Goal: Information Seeking & Learning: Check status

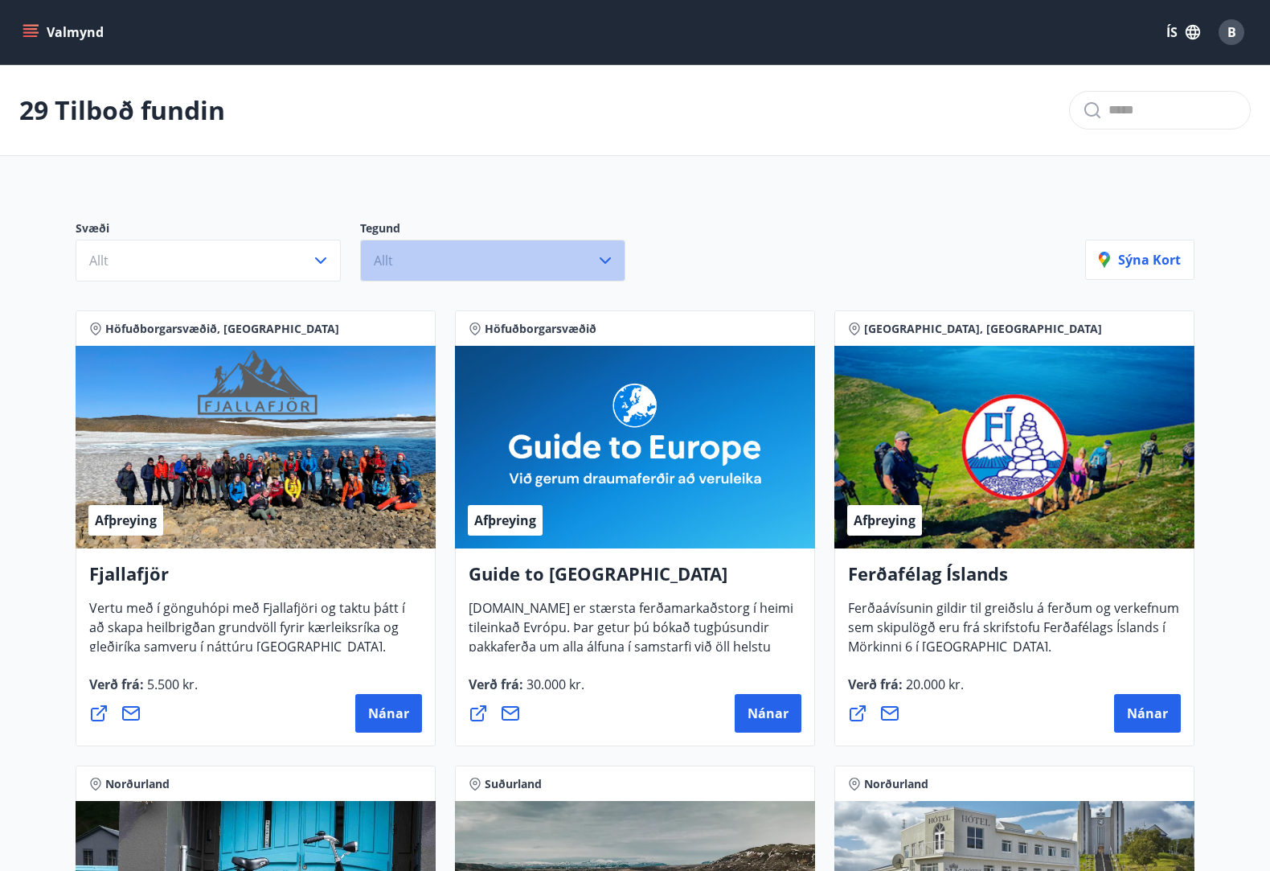
click at [437, 254] on button "Allt" at bounding box center [492, 261] width 265 height 42
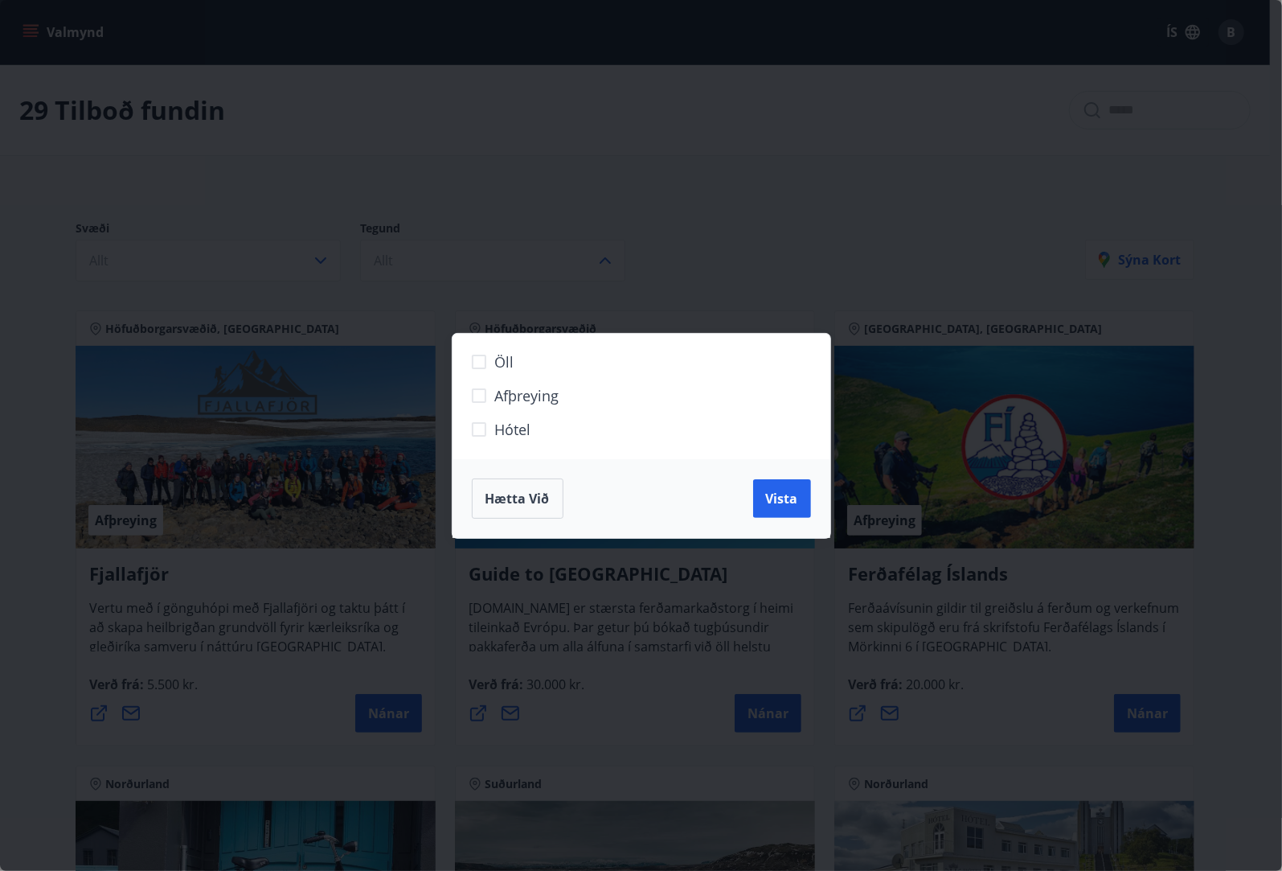
click at [444, 253] on div "Öll Afþreying Hótel Hætta við Vista" at bounding box center [641, 435] width 1282 height 871
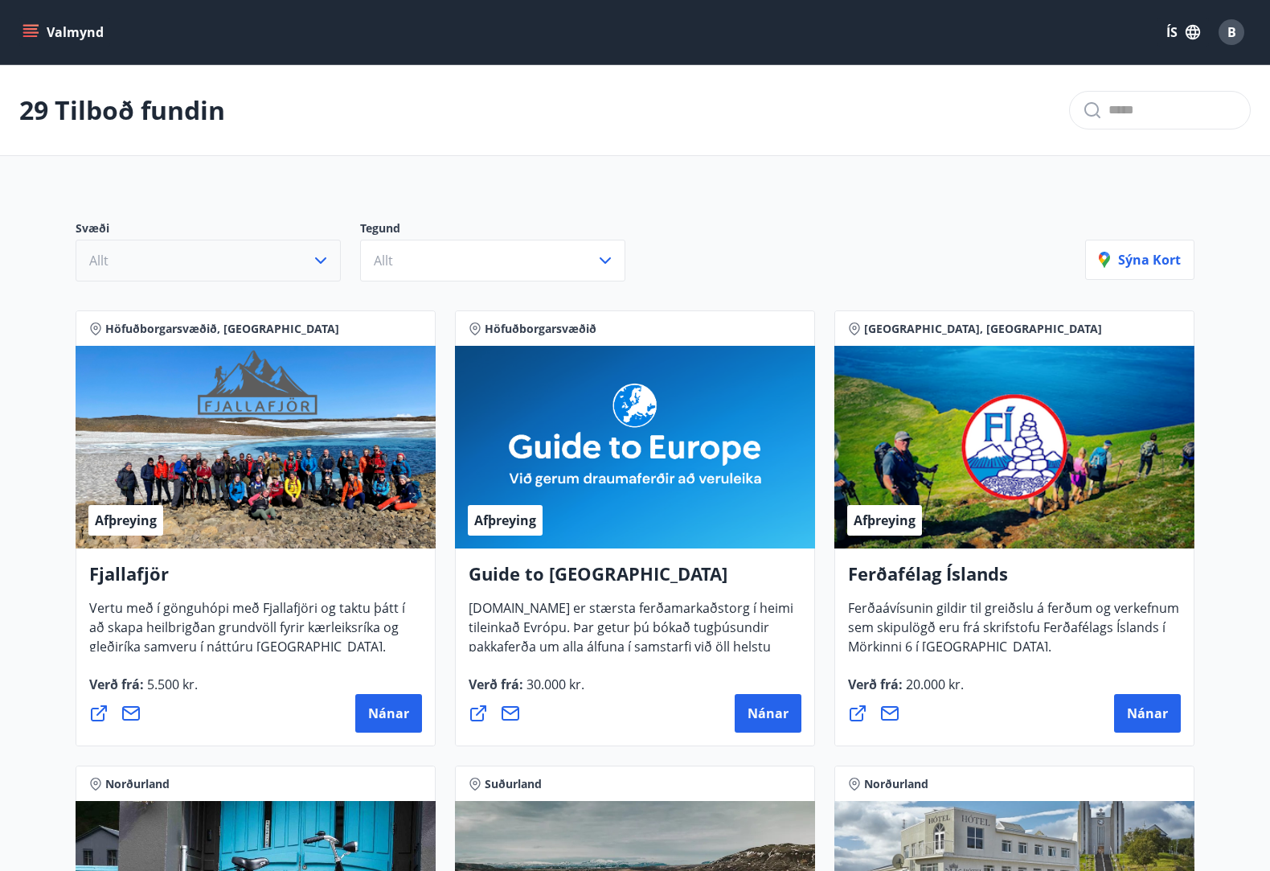
click at [265, 261] on button "Allt" at bounding box center [208, 261] width 265 height 42
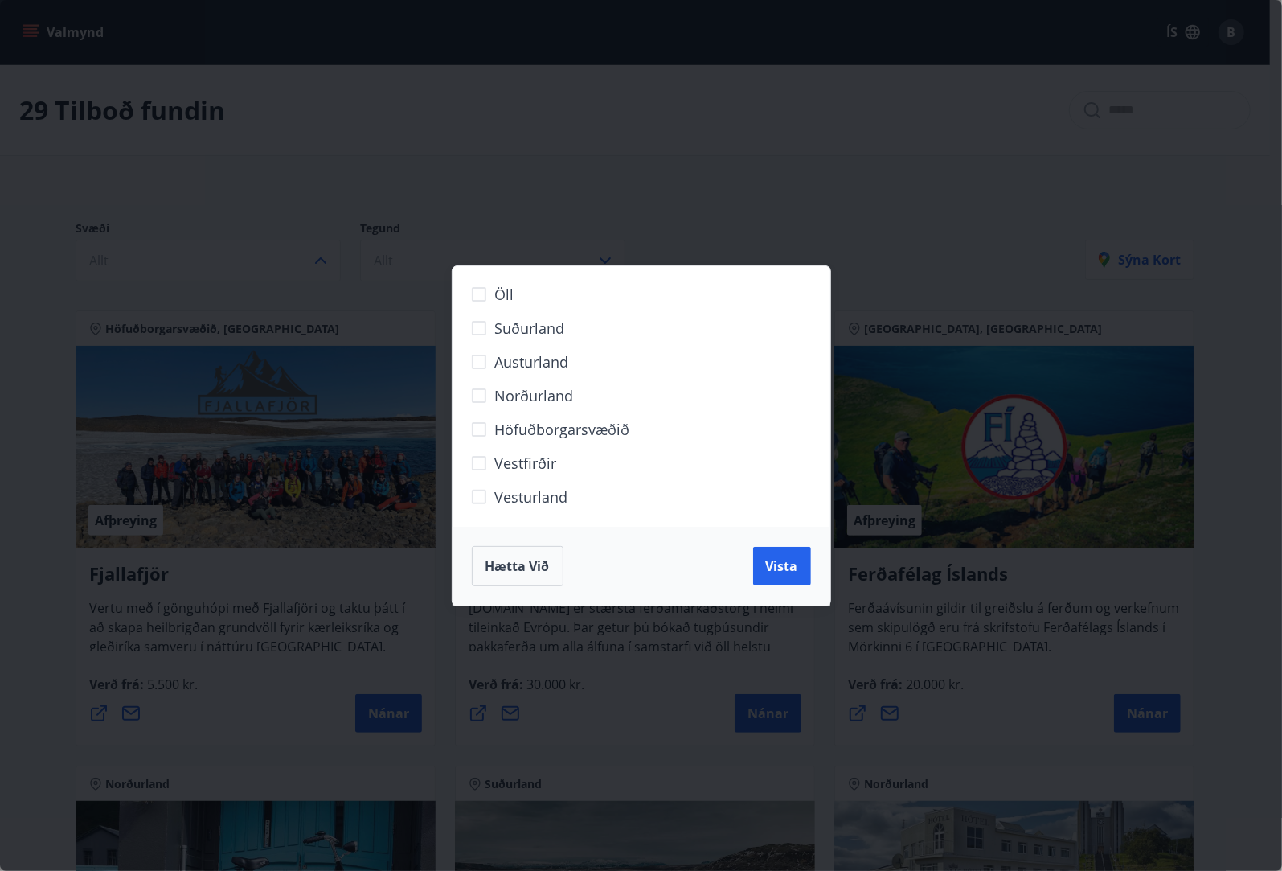
click at [516, 565] on span "Hætta við" at bounding box center [518, 566] width 64 height 18
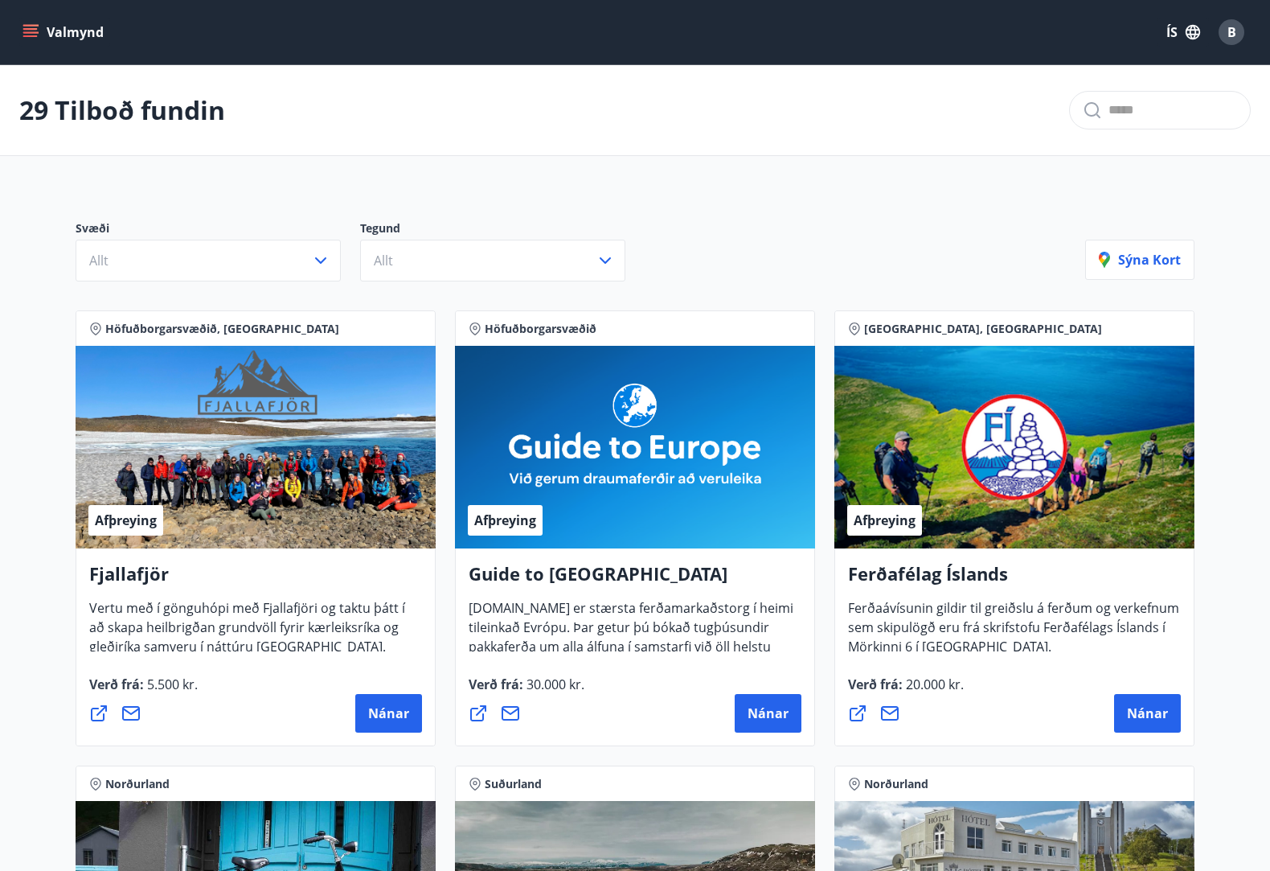
click at [30, 26] on icon "menu" at bounding box center [32, 26] width 18 height 2
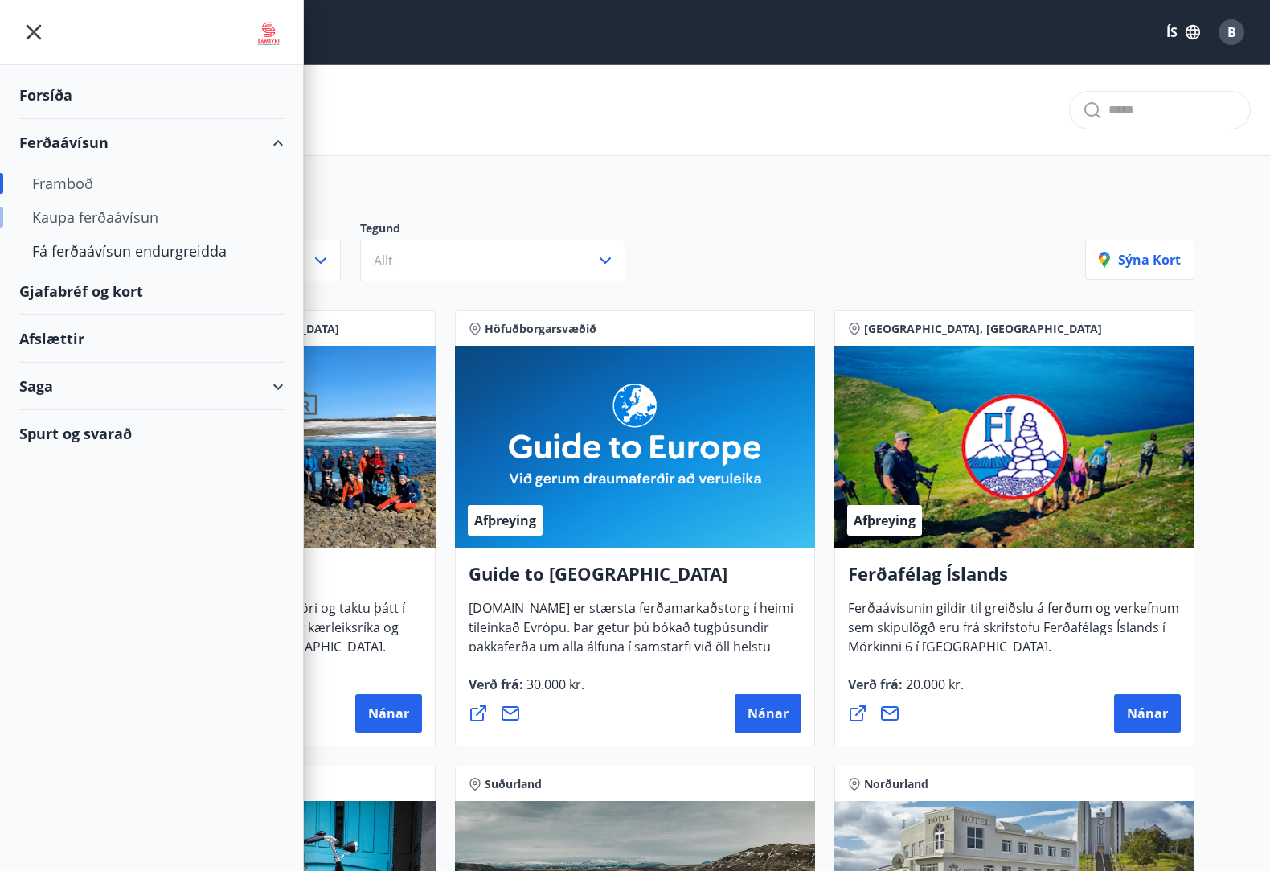
click at [100, 219] on div "Kaupa ferðaávísun" at bounding box center [151, 217] width 239 height 34
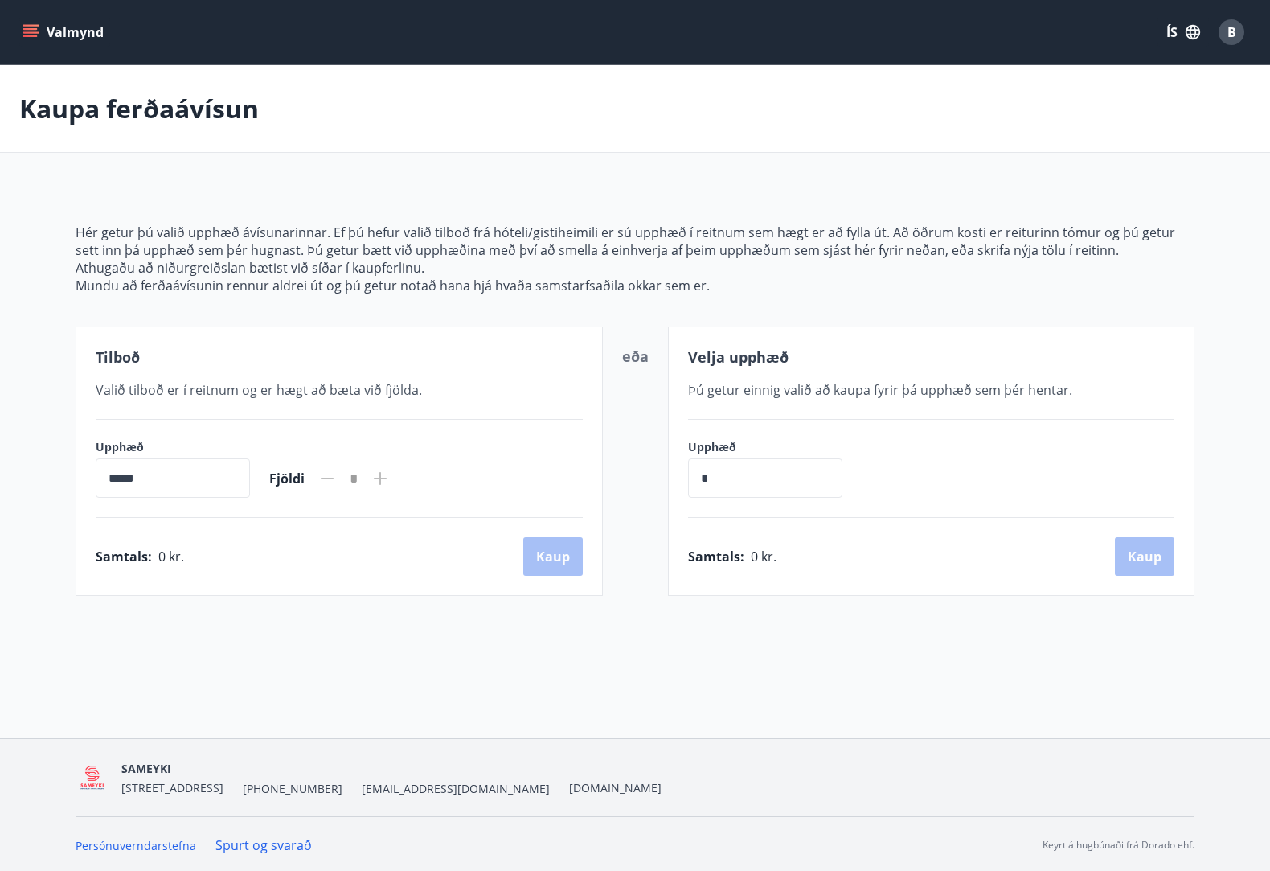
click at [27, 27] on icon "menu" at bounding box center [31, 32] width 16 height 16
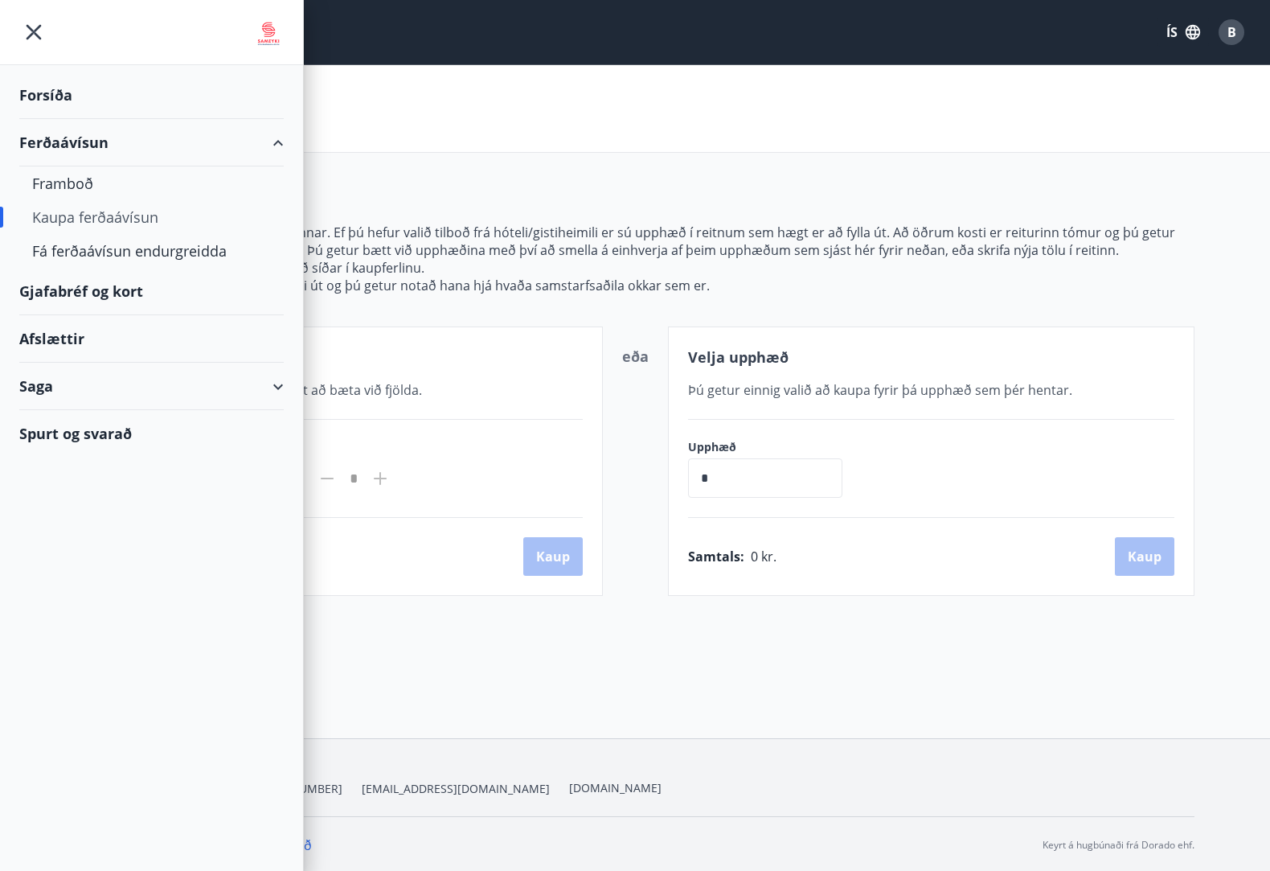
click at [86, 292] on div "Gjafabréf og kort" at bounding box center [151, 291] width 264 height 47
click at [95, 290] on div "Gjafabréf og kort" at bounding box center [151, 291] width 264 height 47
click at [19, 32] on icon "menu" at bounding box center [33, 32] width 29 height 29
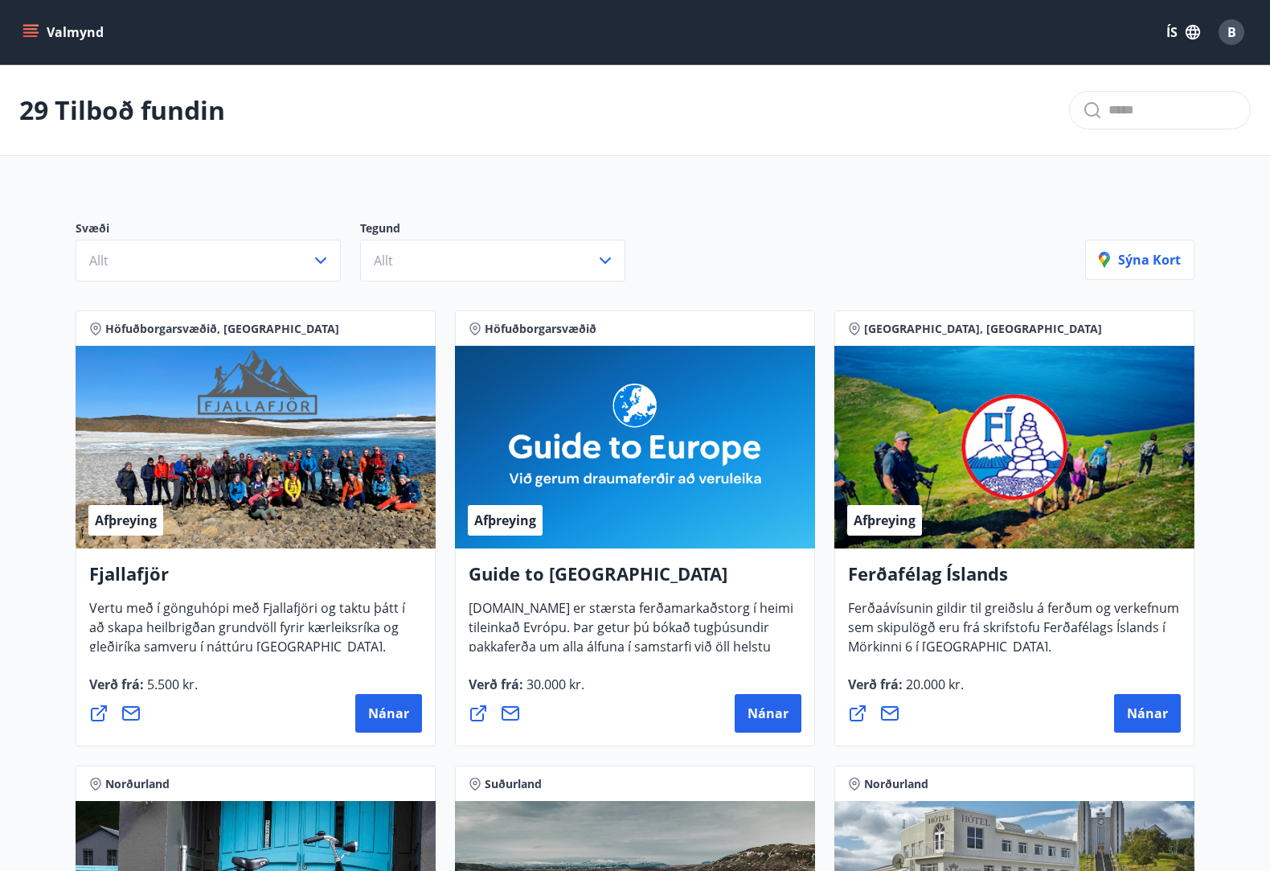
click at [26, 31] on icon "menu" at bounding box center [31, 32] width 16 height 16
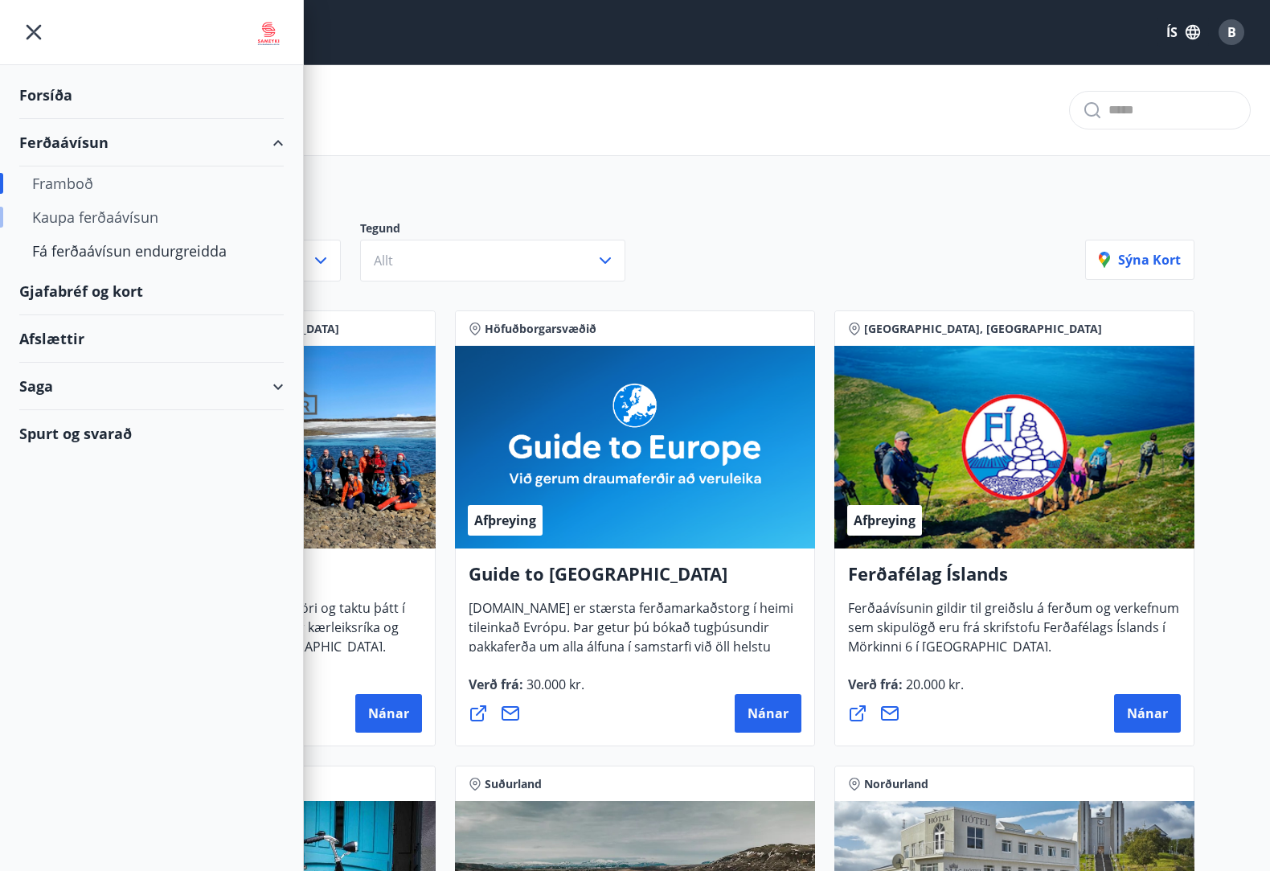
click at [92, 215] on div "Kaupa ferðaávísun" at bounding box center [151, 217] width 239 height 34
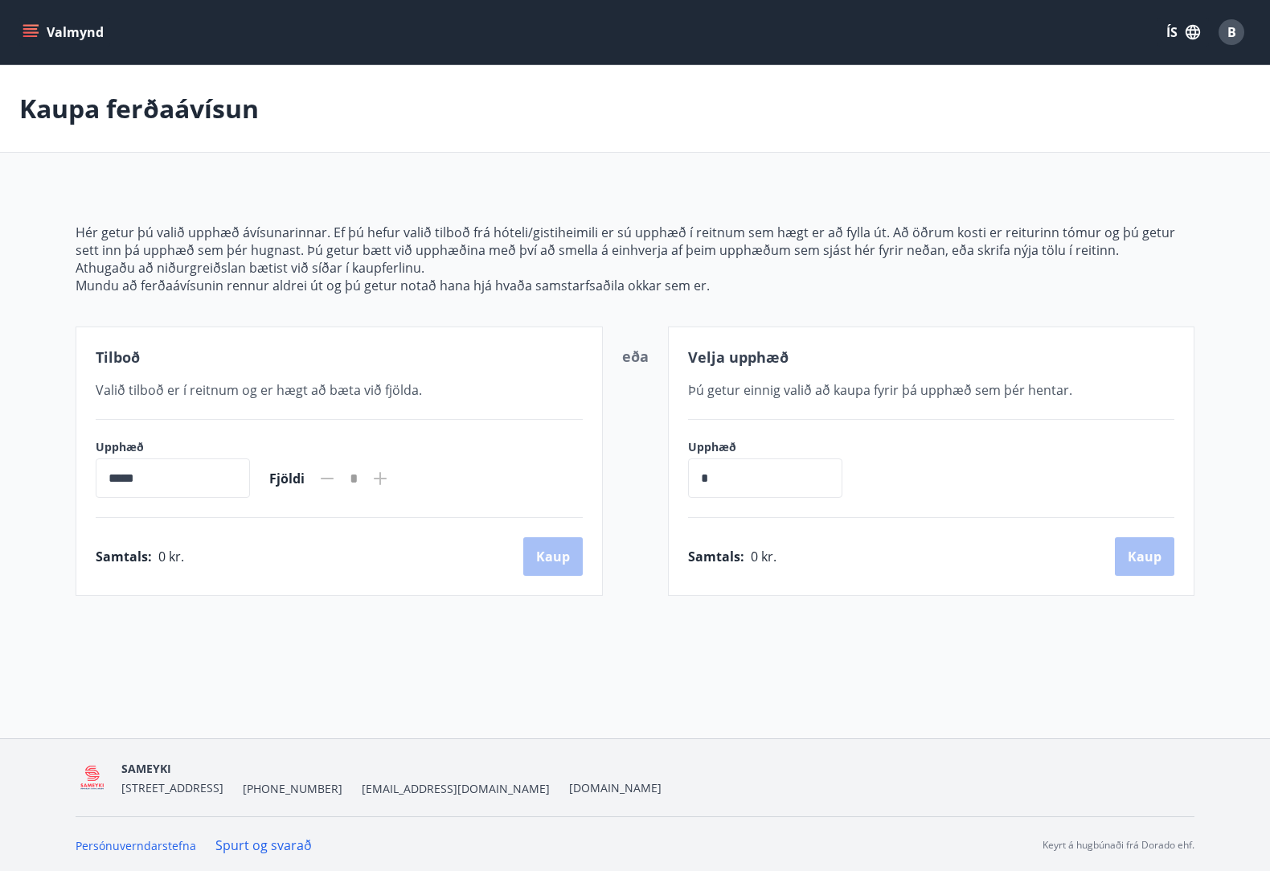
click at [35, 33] on icon "menu" at bounding box center [32, 32] width 18 height 2
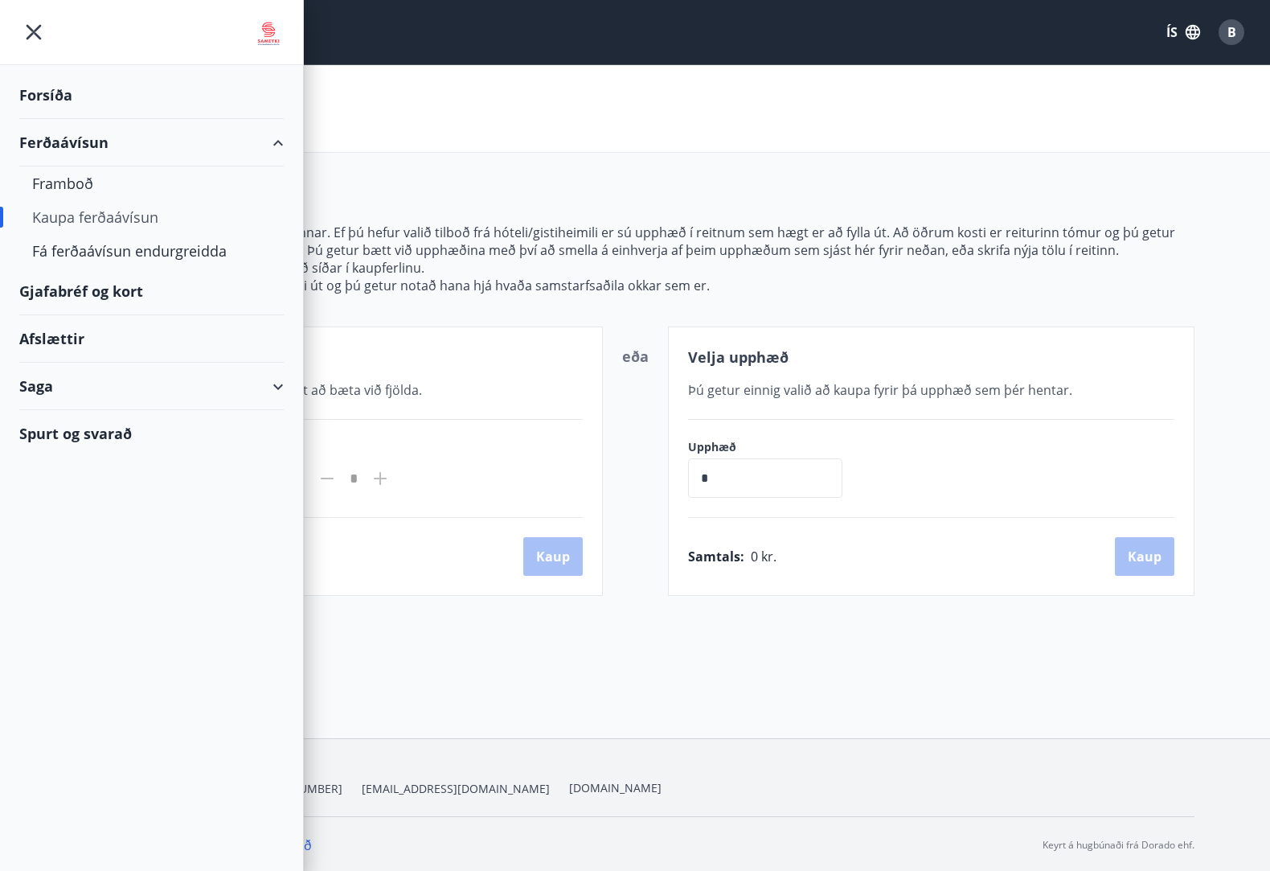
click at [275, 380] on div "Saga" at bounding box center [151, 386] width 264 height 47
click at [61, 422] on div "Ferðaávísun" at bounding box center [151, 427] width 239 height 34
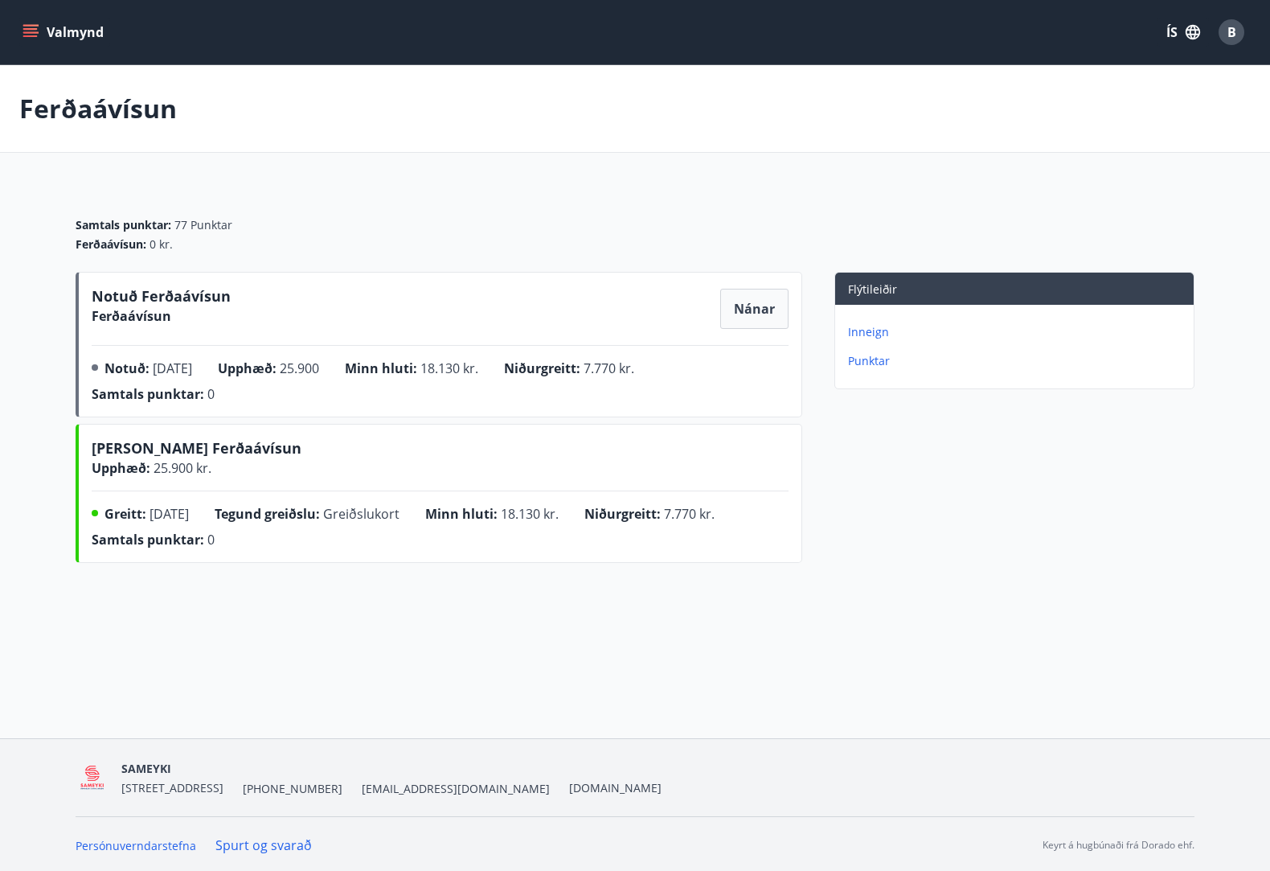
click at [32, 27] on icon "menu" at bounding box center [31, 32] width 16 height 16
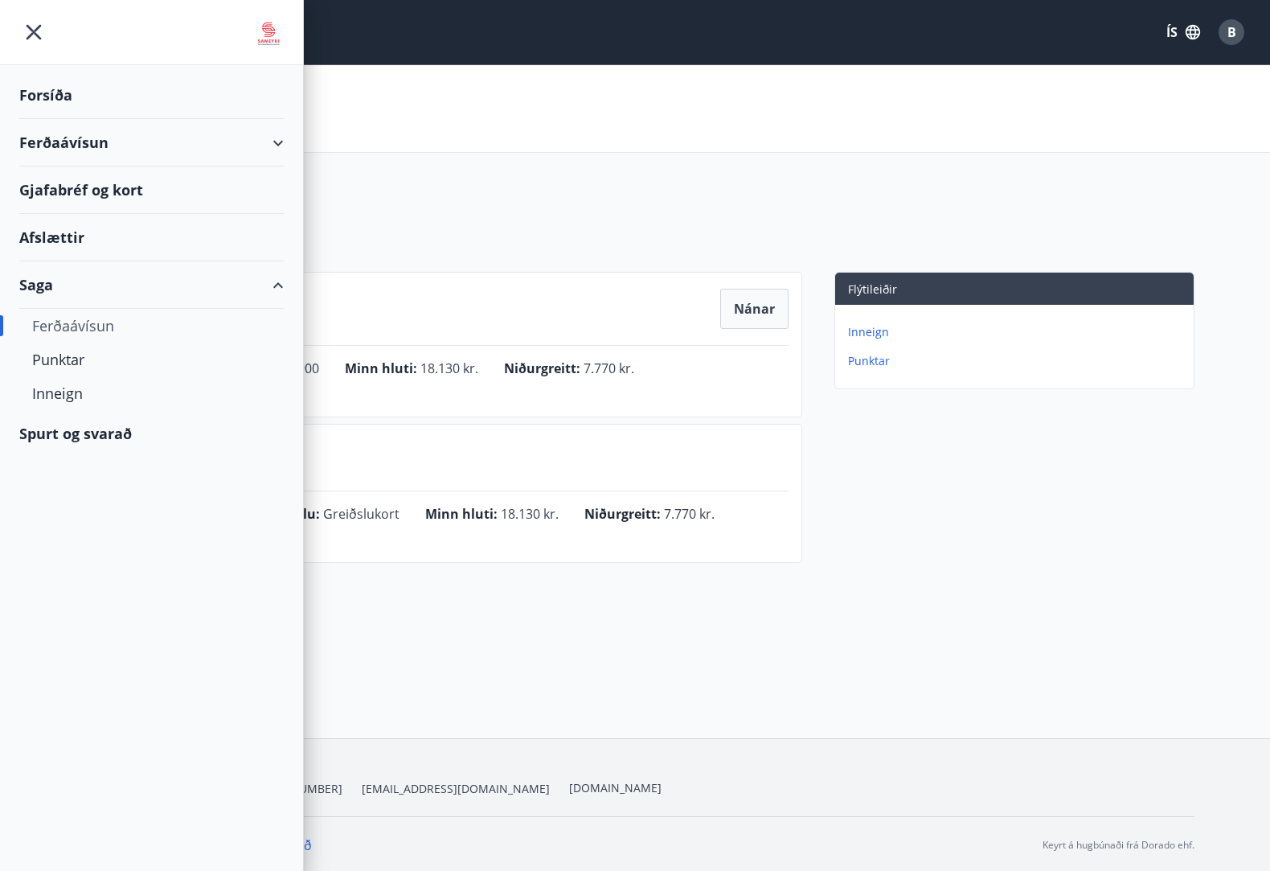
click at [63, 138] on div "Ferðaávísun" at bounding box center [151, 142] width 264 height 47
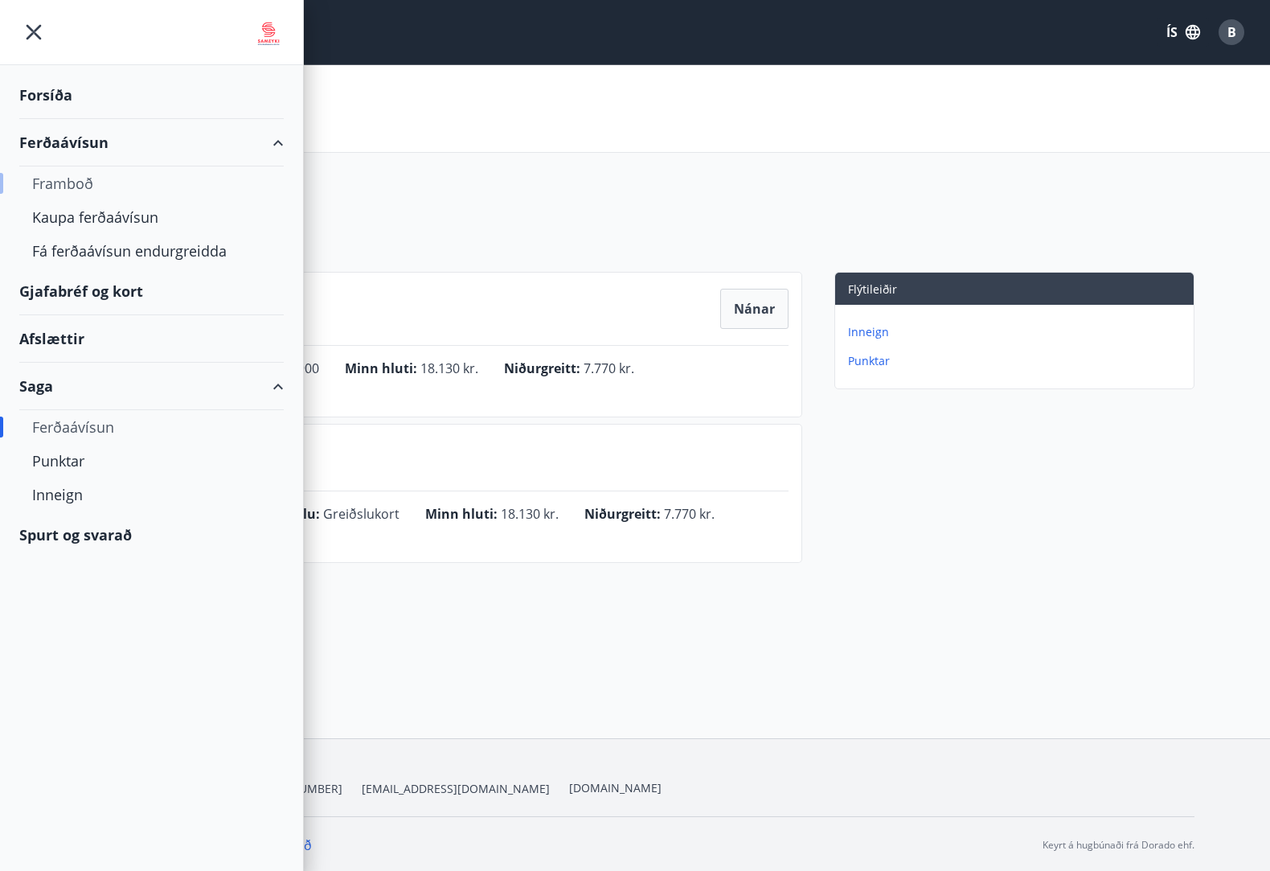
click at [64, 189] on div "Framboð" at bounding box center [151, 183] width 239 height 34
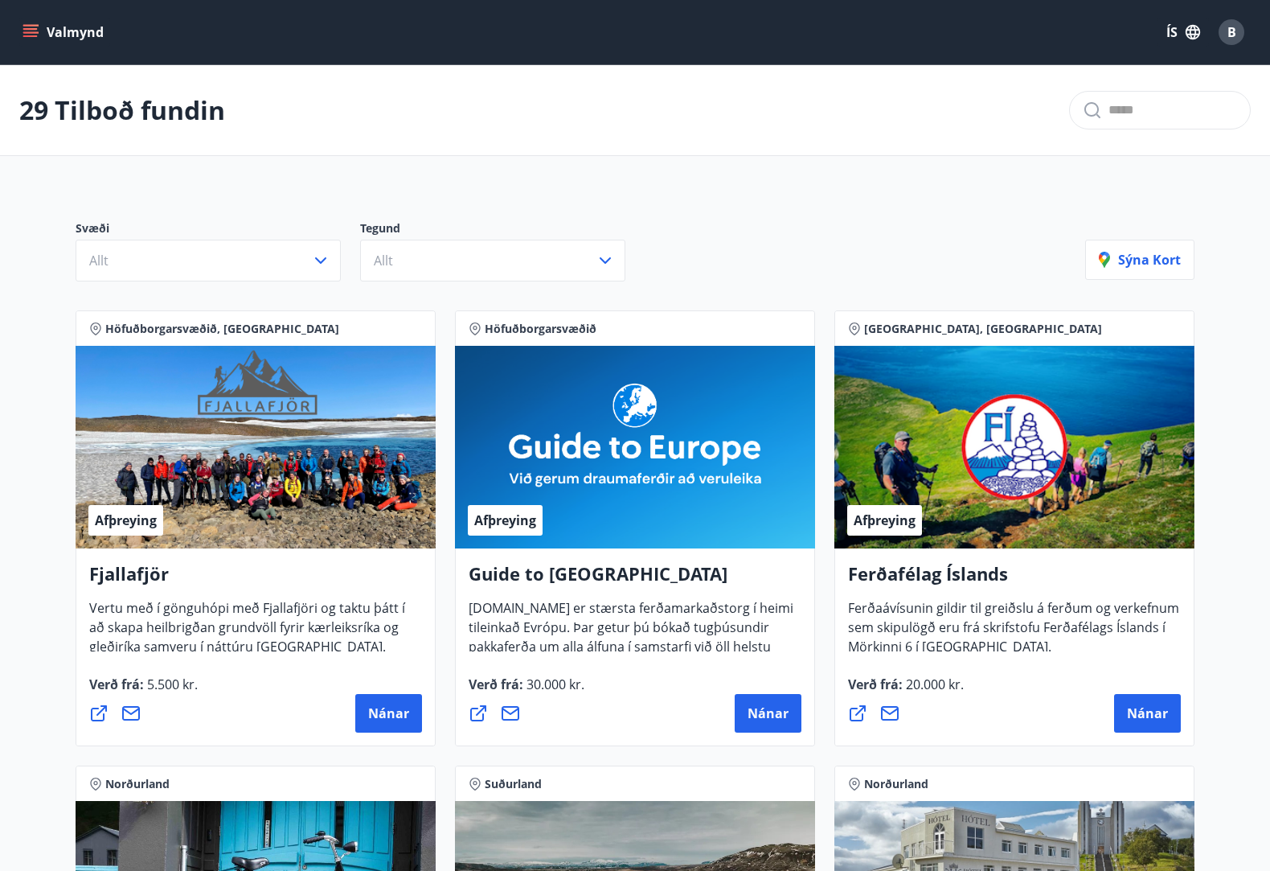
click at [27, 18] on button "Valmynd" at bounding box center [64, 32] width 91 height 29
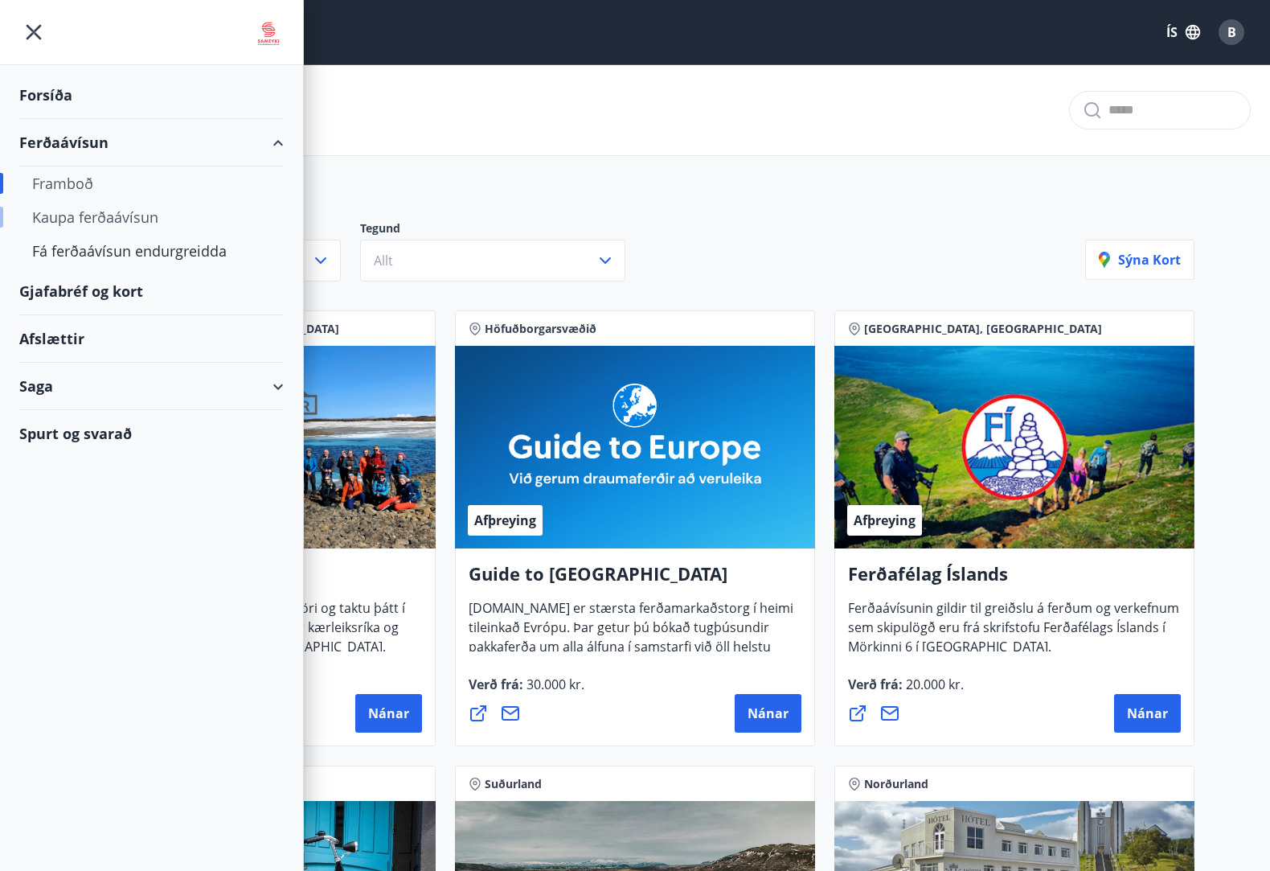
click at [84, 210] on div "Kaupa ferðaávísun" at bounding box center [151, 217] width 239 height 34
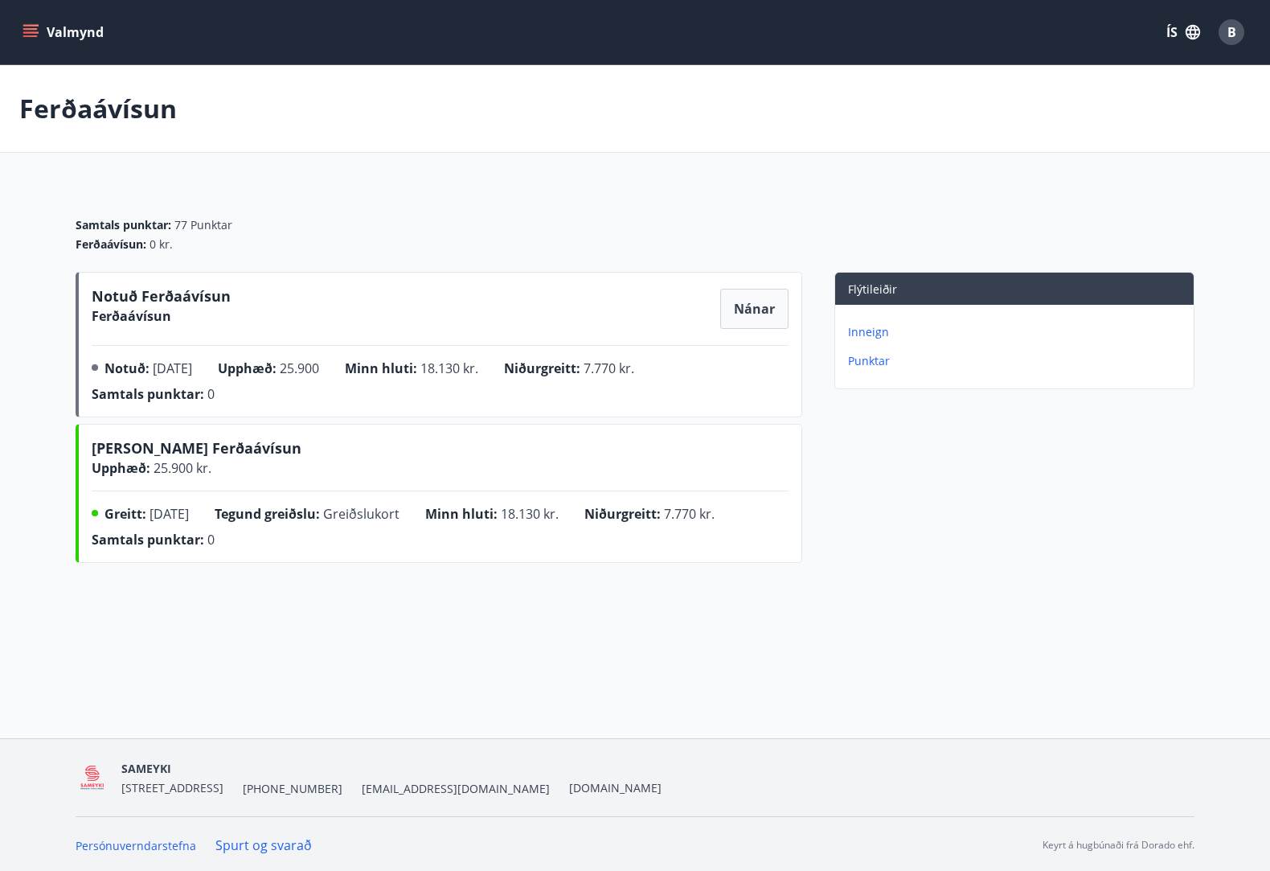
click at [35, 32] on icon "menu" at bounding box center [32, 32] width 18 height 2
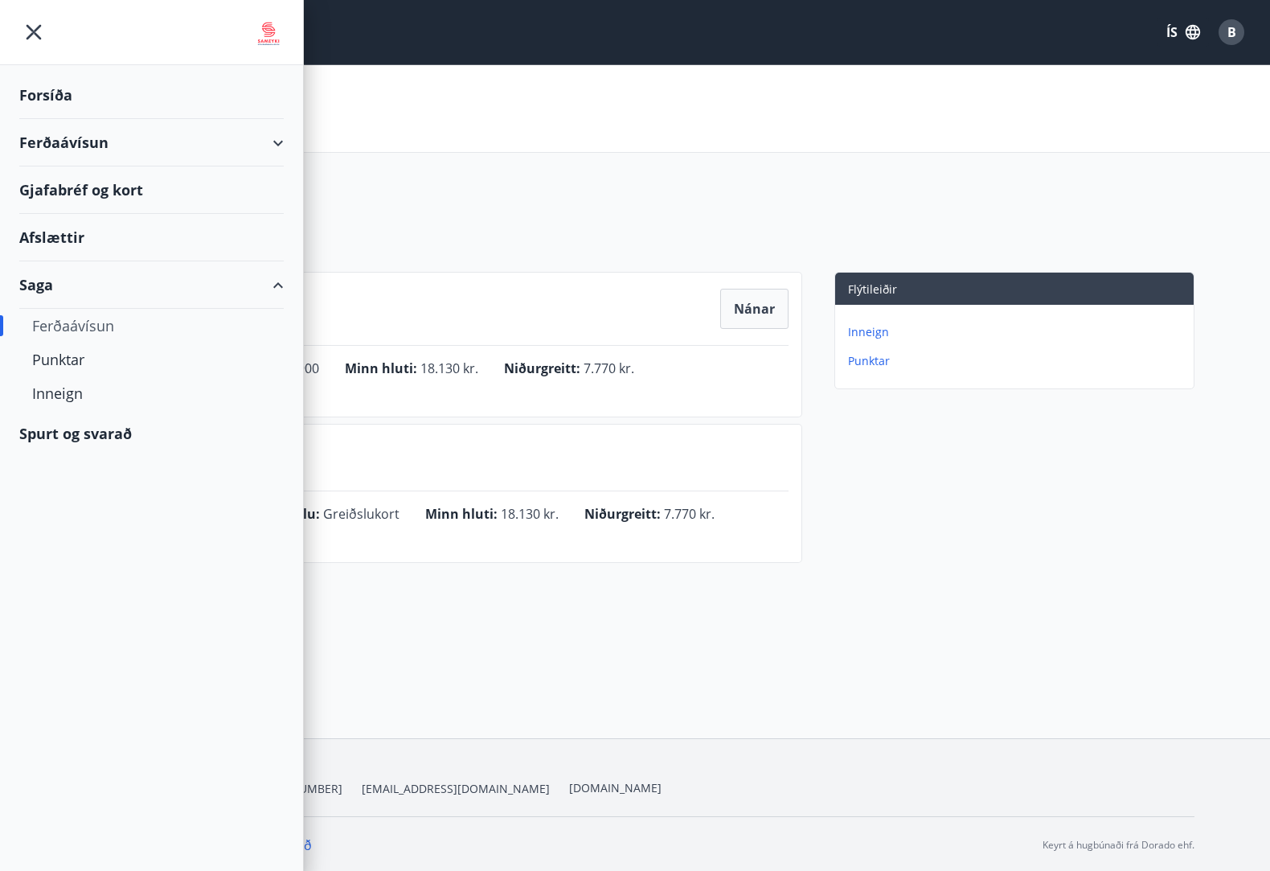
click at [36, 105] on div "Forsíða" at bounding box center [151, 95] width 264 height 47
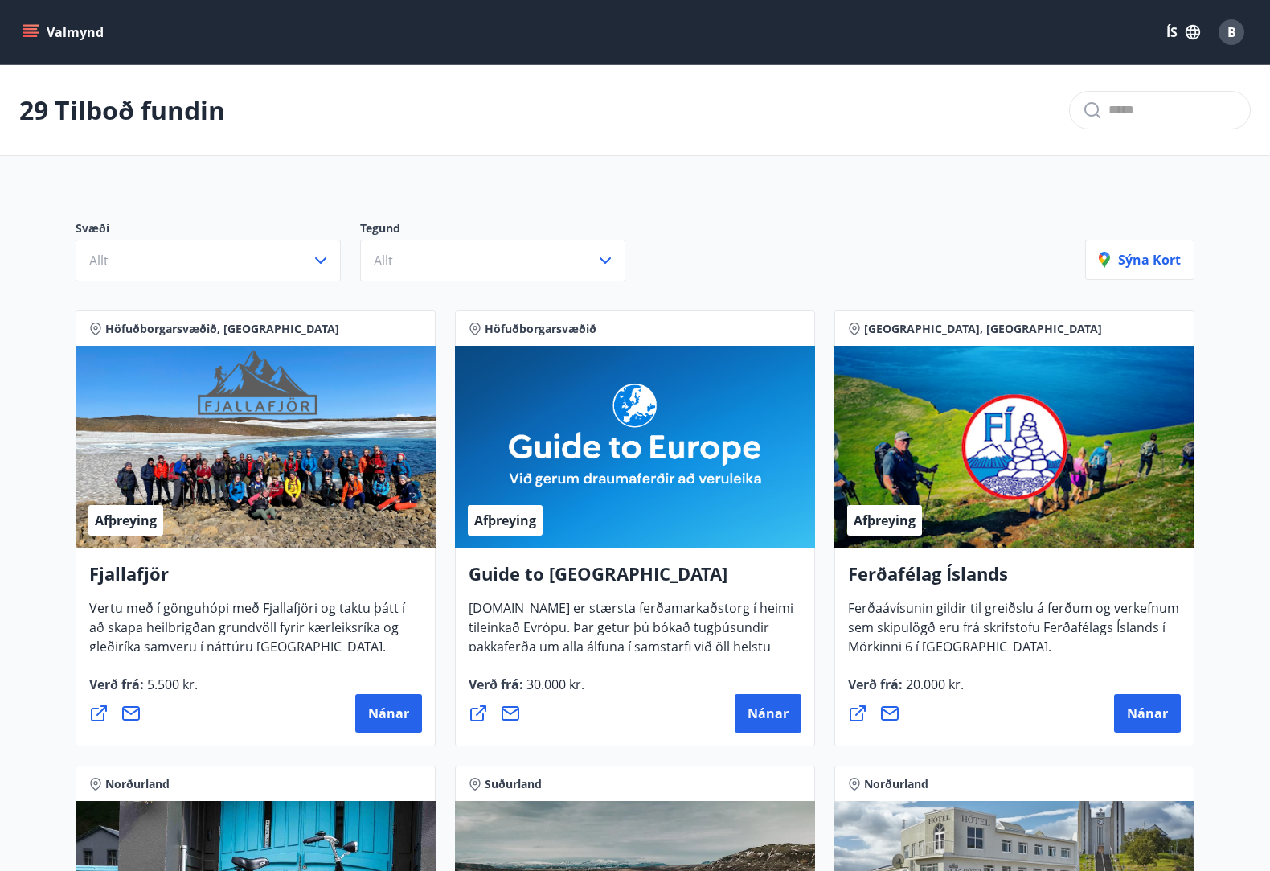
click at [39, 28] on button "Valmynd" at bounding box center [64, 32] width 91 height 29
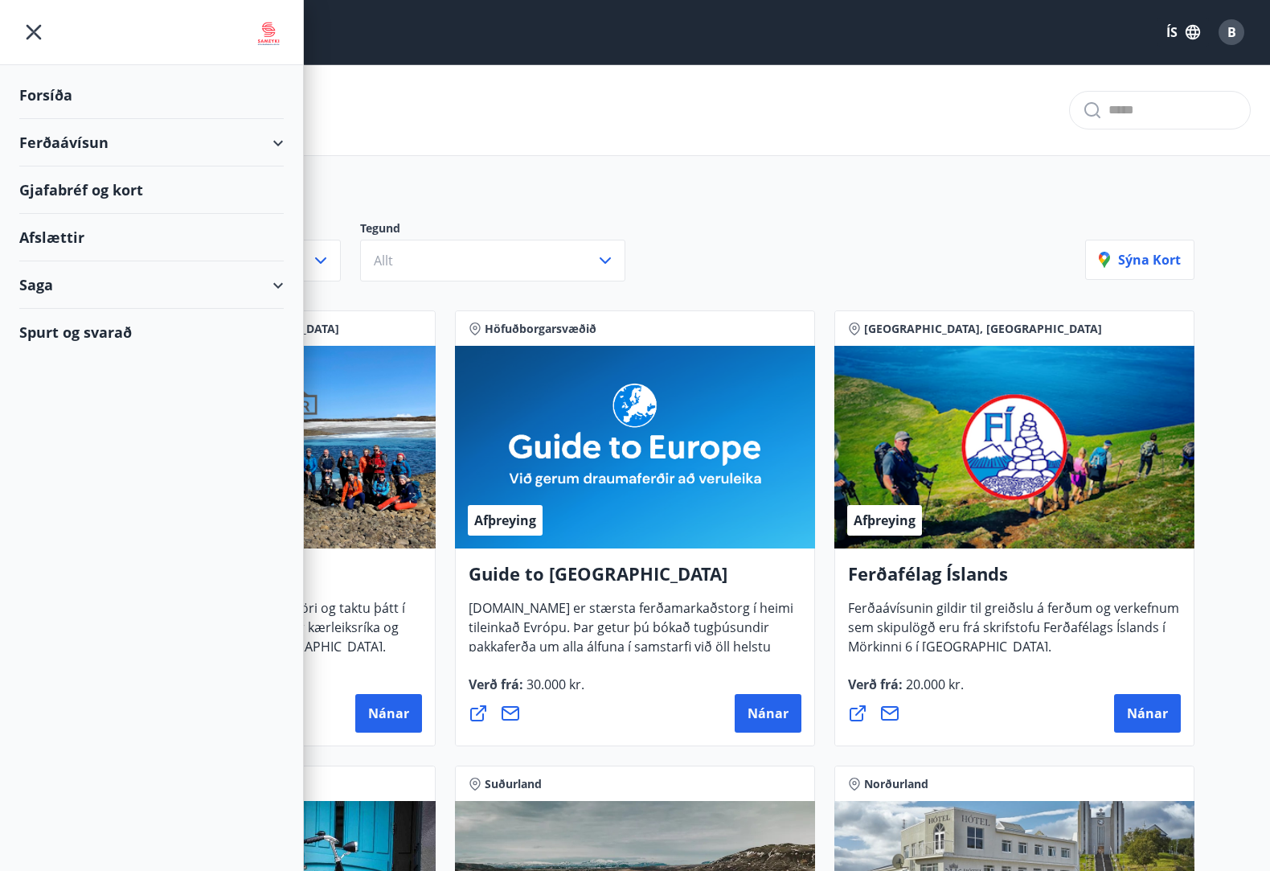
click at [38, 86] on div "Forsíða" at bounding box center [151, 95] width 264 height 47
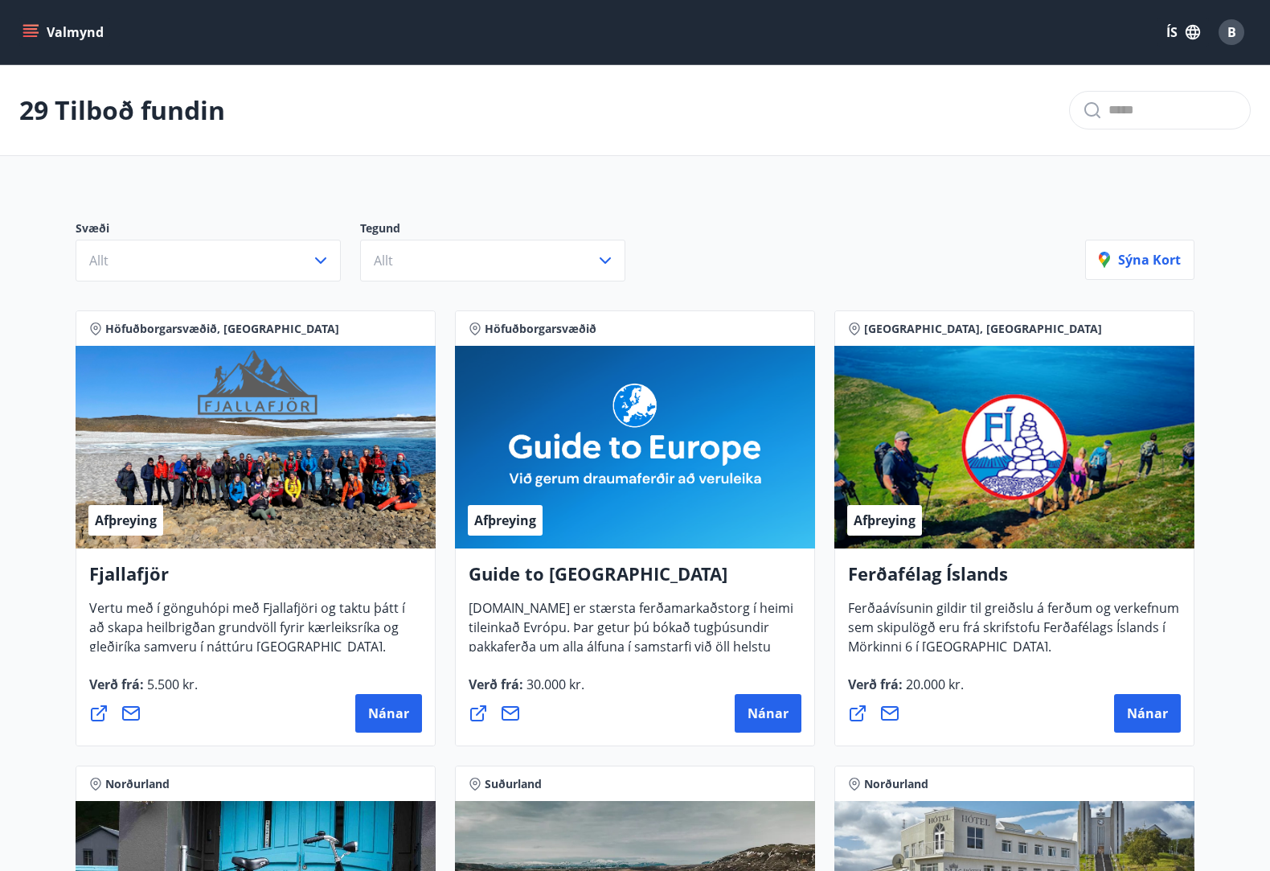
click at [23, 27] on icon "menu" at bounding box center [31, 32] width 16 height 16
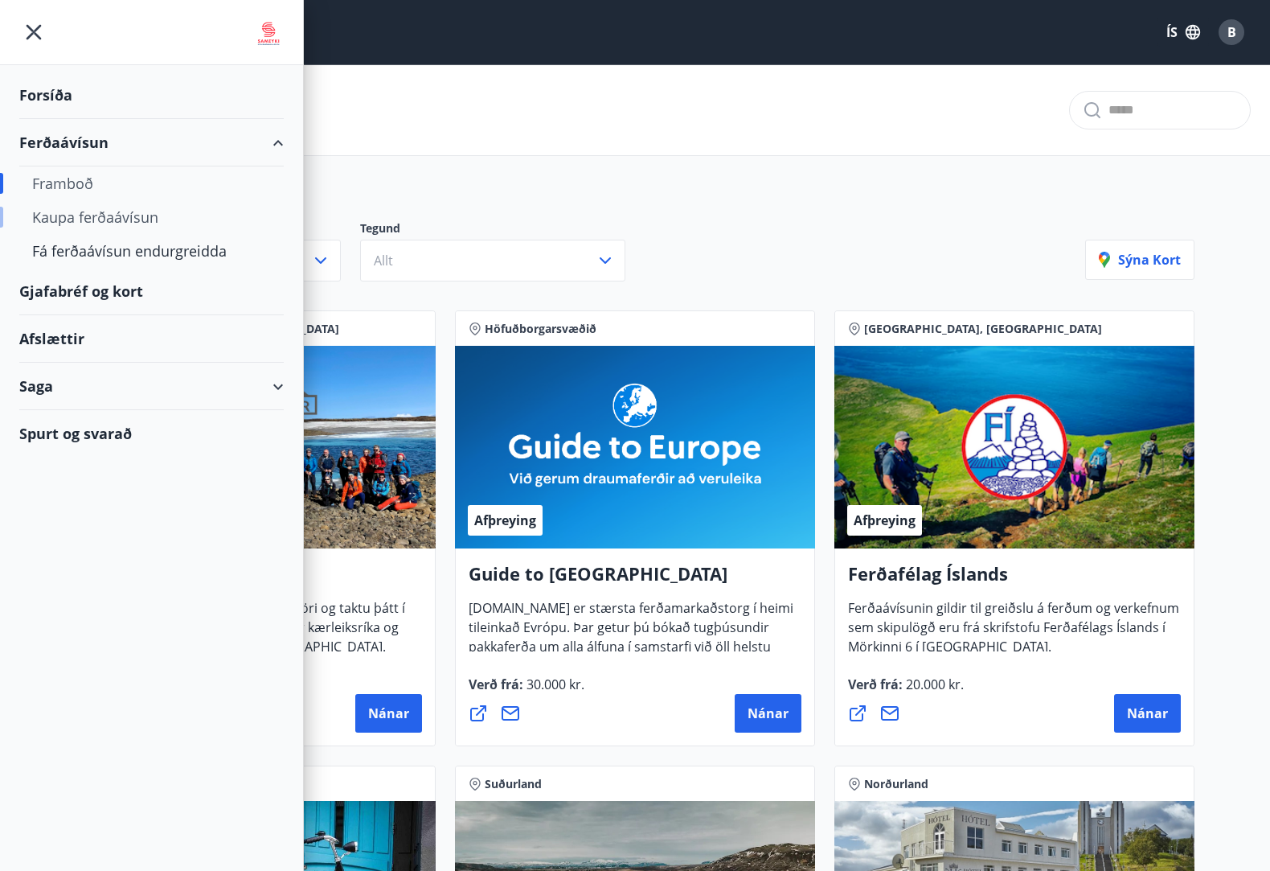
click at [80, 219] on div "Kaupa ferðaávísun" at bounding box center [151, 217] width 239 height 34
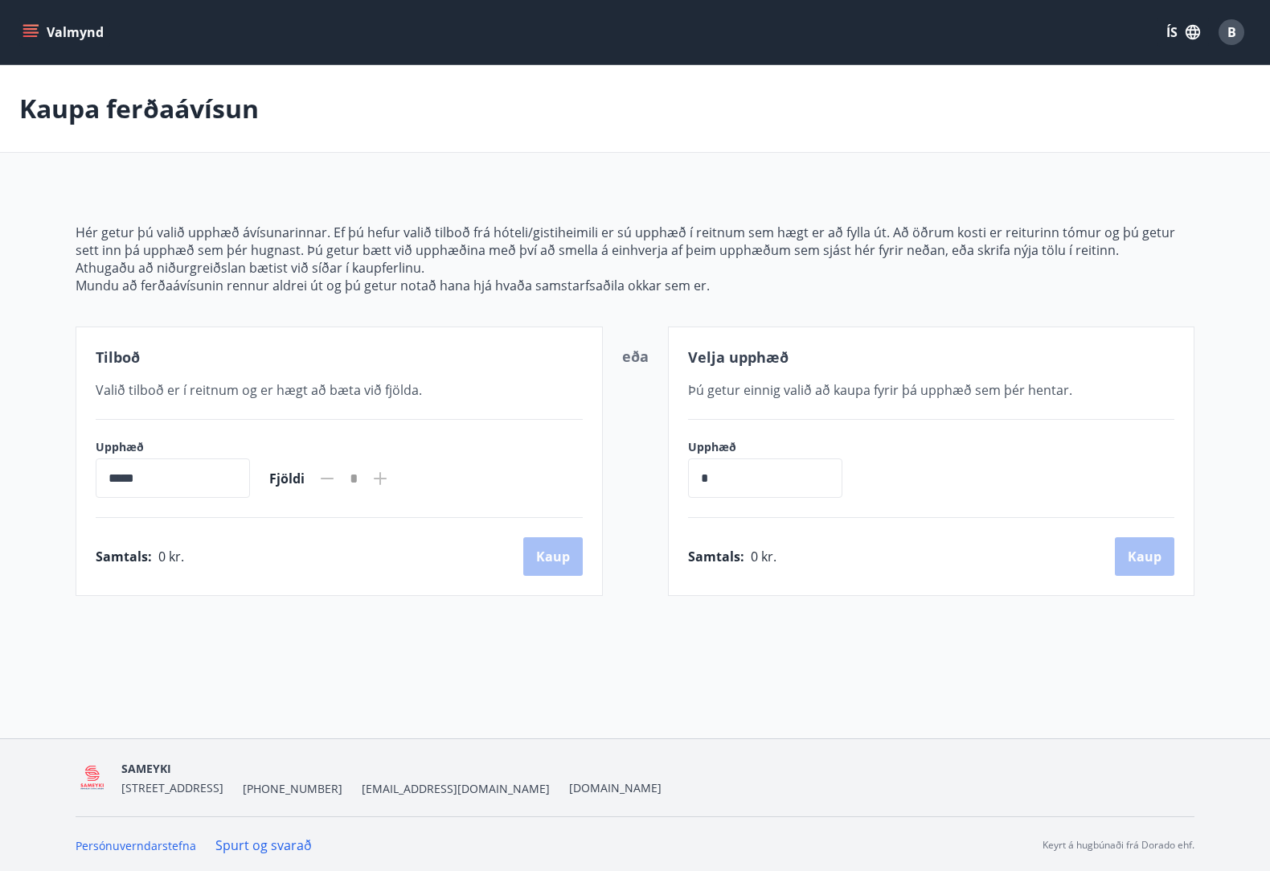
click at [30, 28] on icon "menu" at bounding box center [30, 29] width 14 height 2
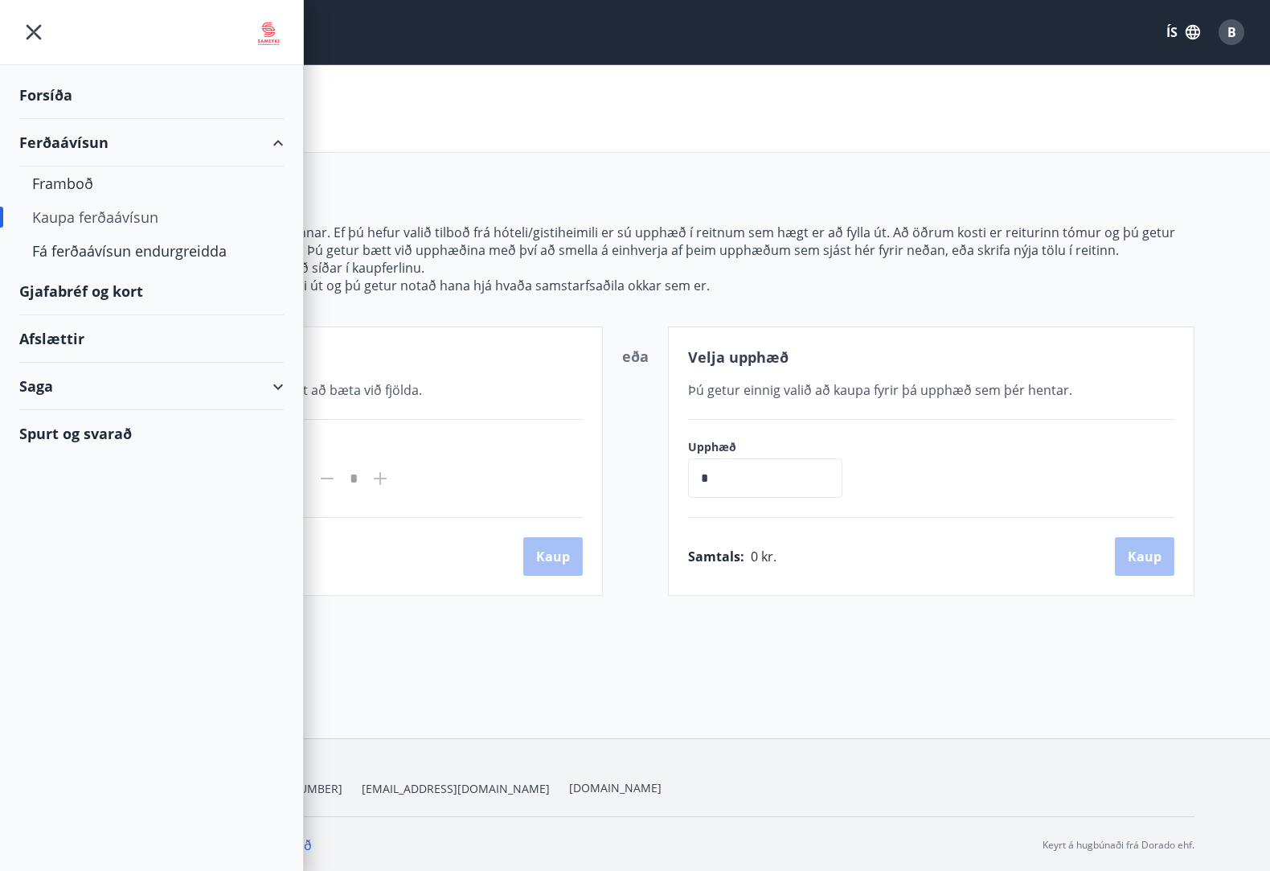
click at [35, 374] on div "Saga" at bounding box center [151, 386] width 264 height 47
click at [48, 423] on div "Ferðaávísun" at bounding box center [151, 427] width 239 height 34
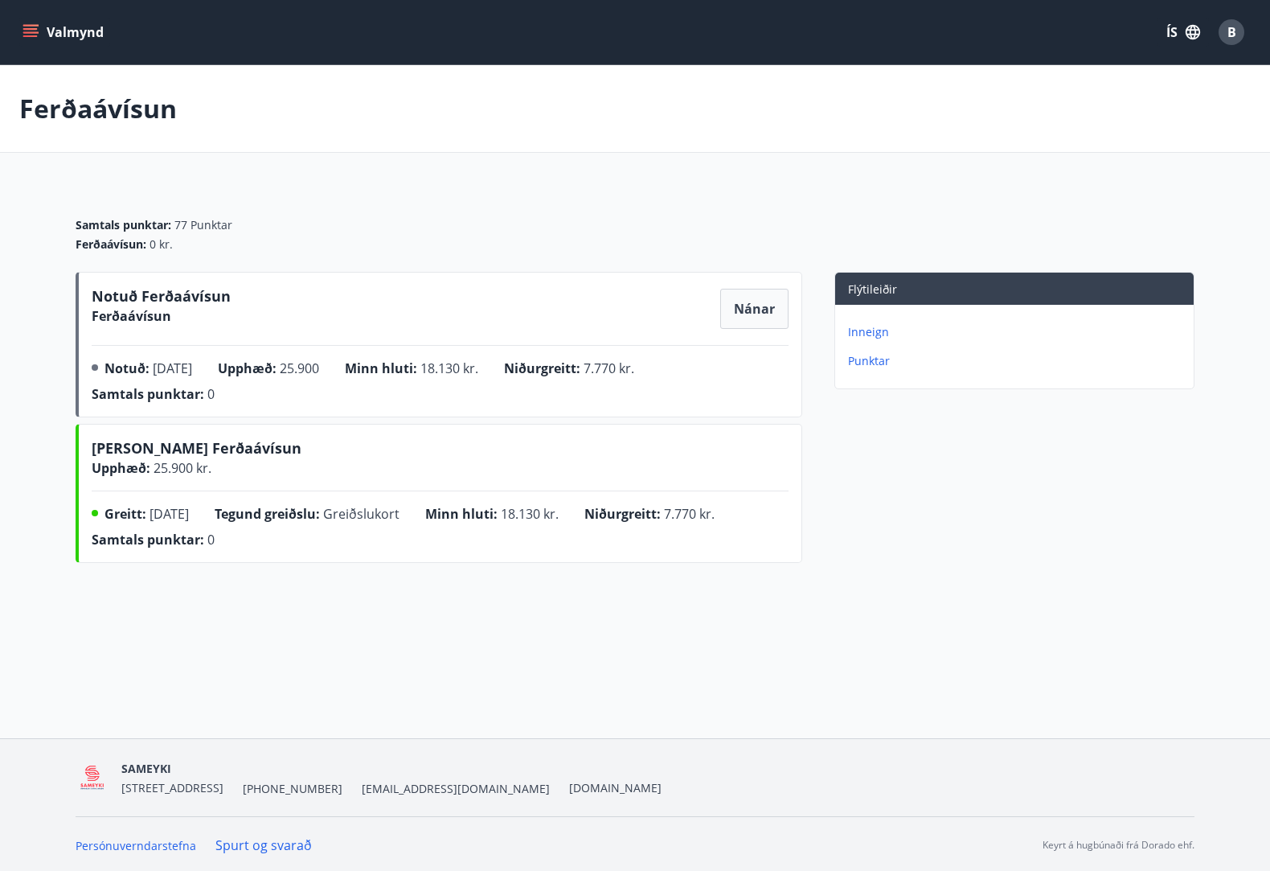
click at [874, 334] on p "Inneign" at bounding box center [1017, 332] width 339 height 16
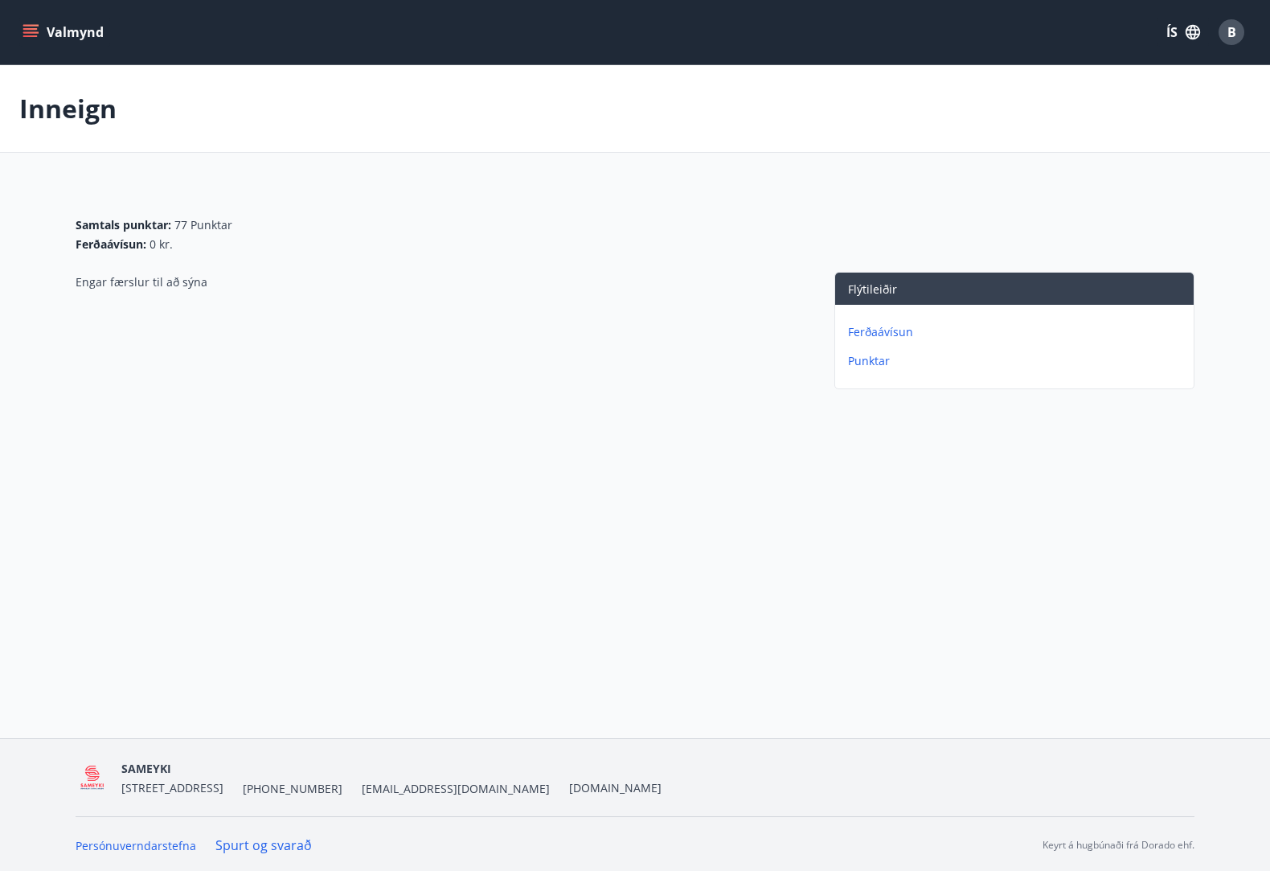
click at [35, 24] on icon "menu" at bounding box center [31, 32] width 16 height 16
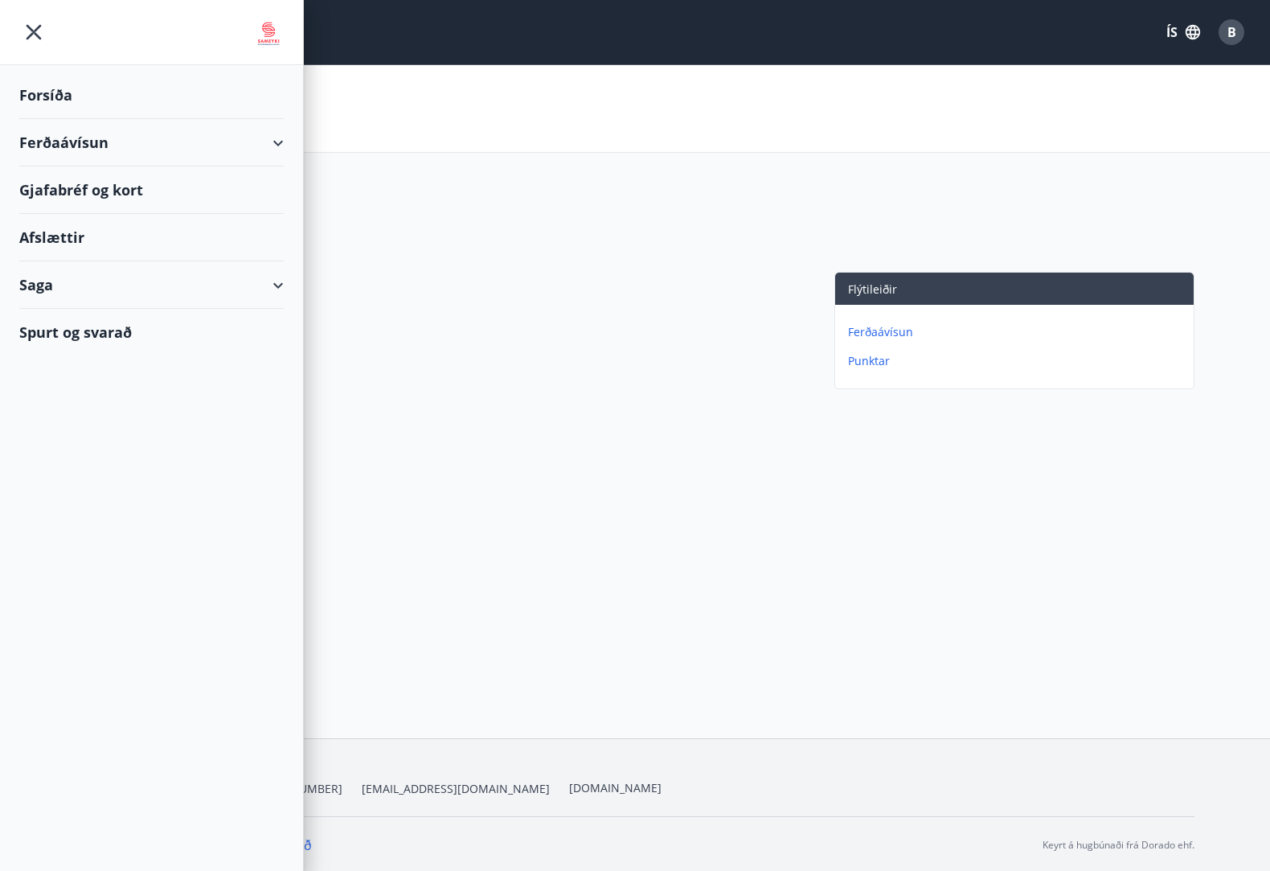
click at [53, 91] on div "Forsíða" at bounding box center [151, 95] width 264 height 47
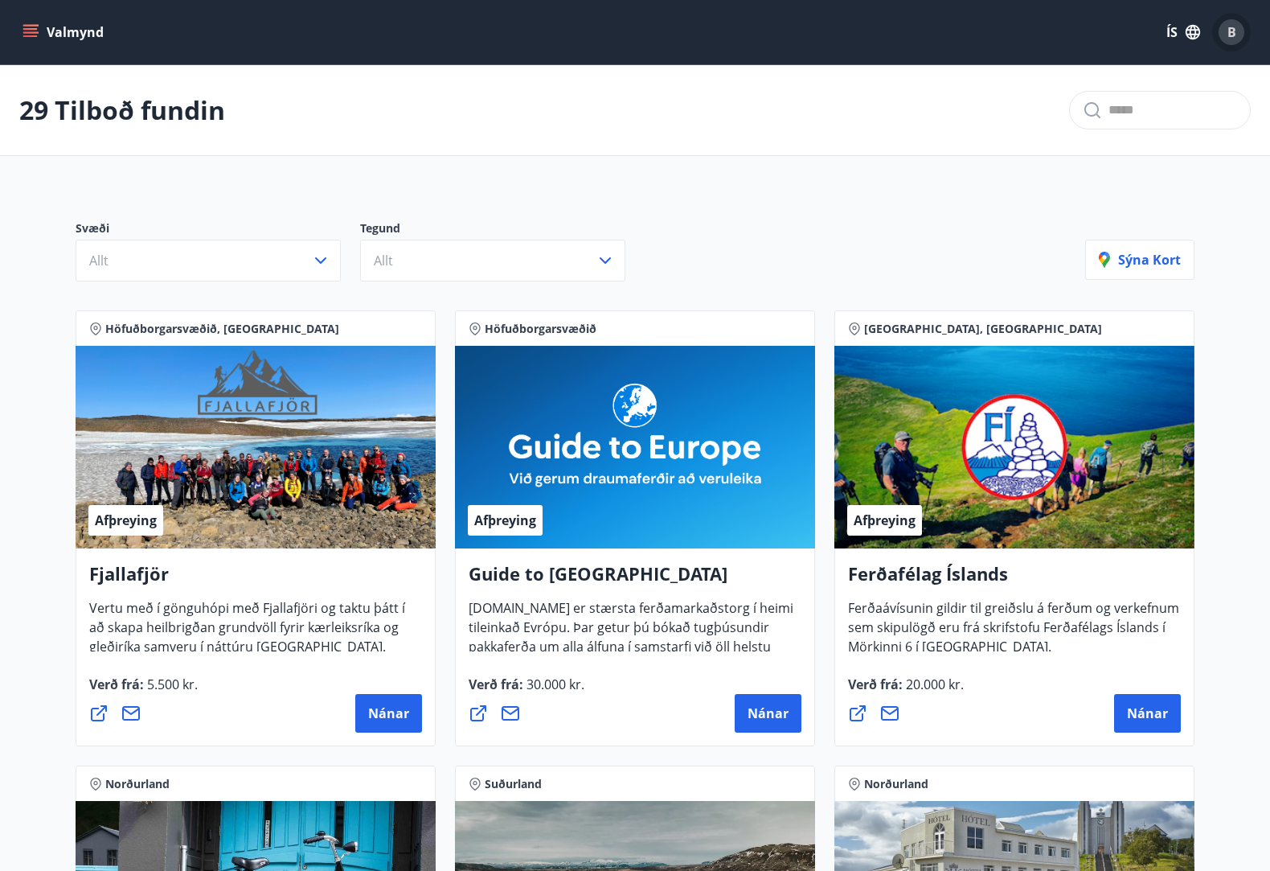
click at [1240, 24] on div "B" at bounding box center [1232, 32] width 26 height 26
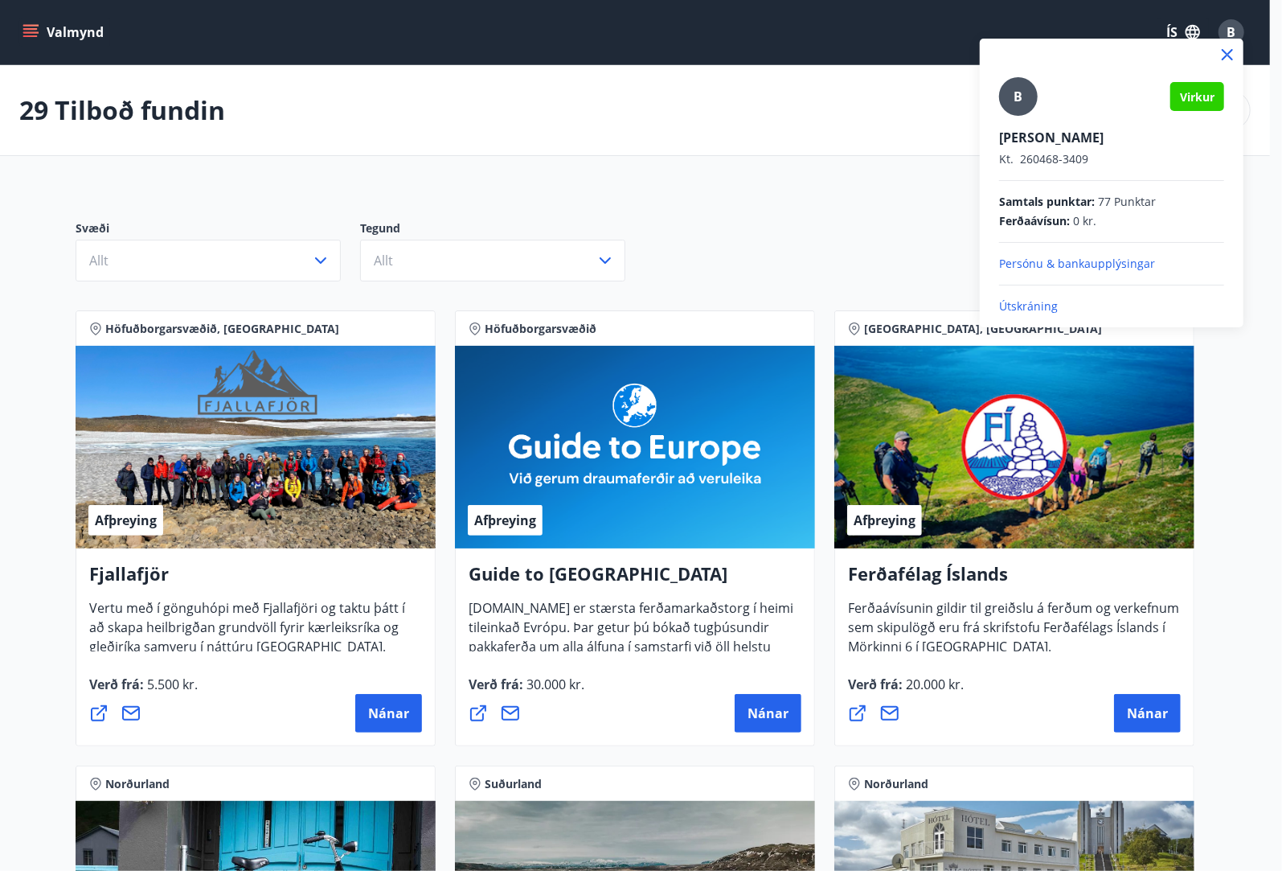
click at [1048, 198] on span "Samtals punktar :" at bounding box center [1047, 202] width 96 height 16
click at [136, 44] on div at bounding box center [641, 435] width 1282 height 871
